Goal: Information Seeking & Learning: Learn about a topic

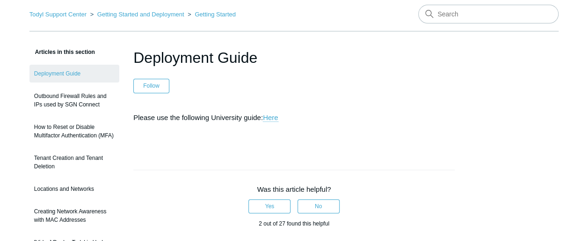
scroll to position [47, 0]
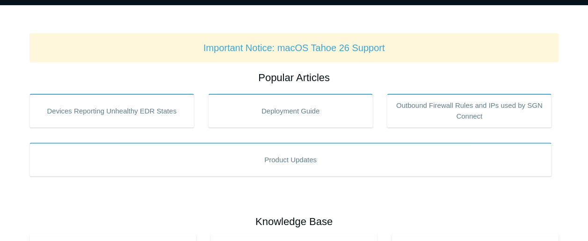
scroll to position [94, 0]
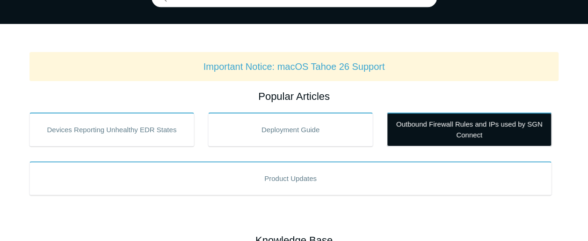
click at [453, 125] on link "Outbound Firewall Rules and IPs used by SGN Connect" at bounding box center [469, 129] width 165 height 34
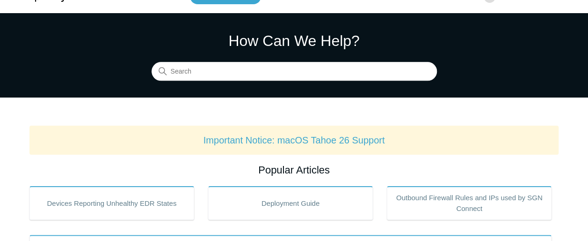
scroll to position [47, 0]
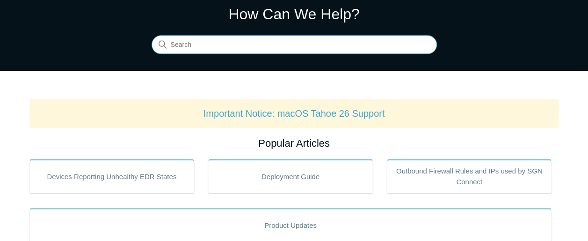
click at [289, 44] on input "Search" at bounding box center [295, 45] width 286 height 19
click at [207, 44] on input "require" at bounding box center [295, 45] width 286 height 19
type input "requiremen"
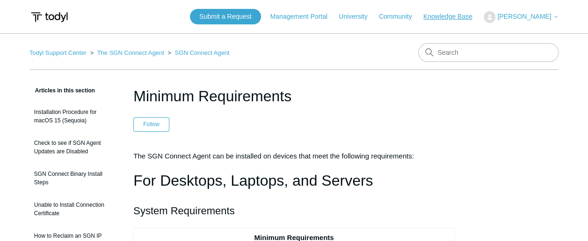
click at [446, 17] on link "Knowledge Base" at bounding box center [453, 17] width 59 height 10
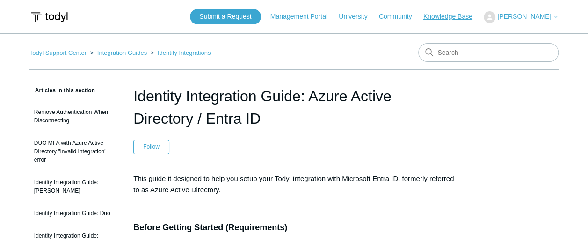
click at [438, 17] on link "Knowledge Base" at bounding box center [453, 17] width 59 height 10
